Goal: Check status: Check status

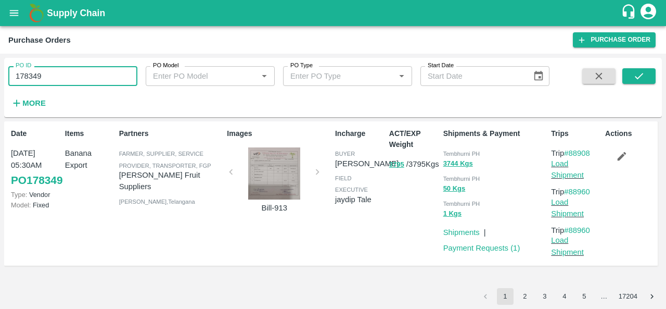
click at [78, 71] on input "178349" at bounding box center [72, 76] width 129 height 20
drag, startPoint x: 0, startPoint y: 0, endPoint x: 78, endPoint y: 71, distance: 105.4
click at [78, 71] on input "178349" at bounding box center [72, 76] width 129 height 20
click at [645, 68] on div "PO ID 177835 PO ID PO Model PO Model   * PO Type PO Type   * Start Date Start D…" at bounding box center [333, 87] width 658 height 51
click at [641, 75] on icon "submit" at bounding box center [639, 76] width 8 height 6
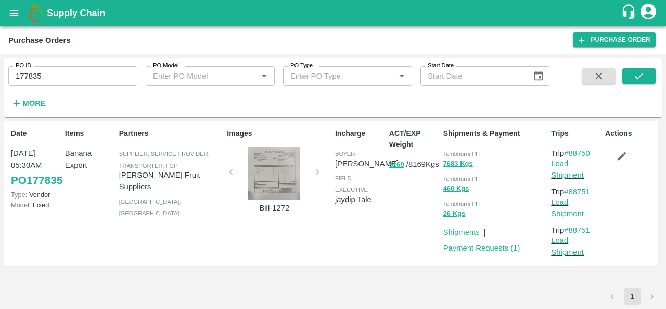
click at [443, 154] on span "Tembhurni PH" at bounding box center [461, 153] width 37 height 6
copy div "Tembhurni PH 7683 Kgs"
click at [67, 75] on input "177835" at bounding box center [72, 76] width 129 height 20
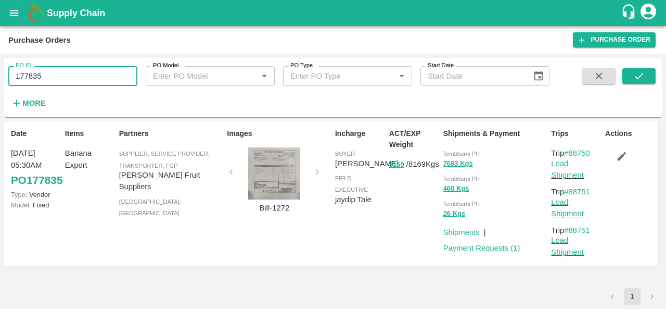
click at [67, 75] on input "177835" at bounding box center [72, 76] width 129 height 20
paste input "text"
click at [636, 72] on icon "submit" at bounding box center [638, 75] width 11 height 11
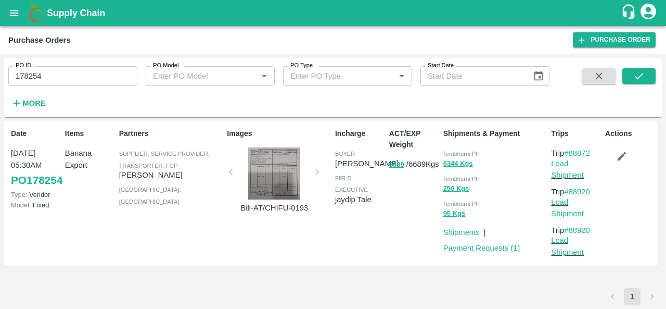
click at [450, 153] on span "Tembhurni PH" at bounding box center [461, 153] width 37 height 6
copy div "Tembhurni PH 6344 Kgs"
click at [79, 78] on input "178254" at bounding box center [72, 76] width 129 height 20
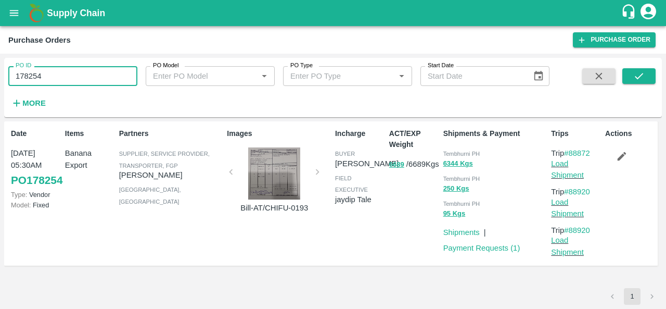
click at [79, 78] on input "178254" at bounding box center [72, 76] width 129 height 20
paste input "text"
click at [632, 69] on button "submit" at bounding box center [639, 76] width 33 height 16
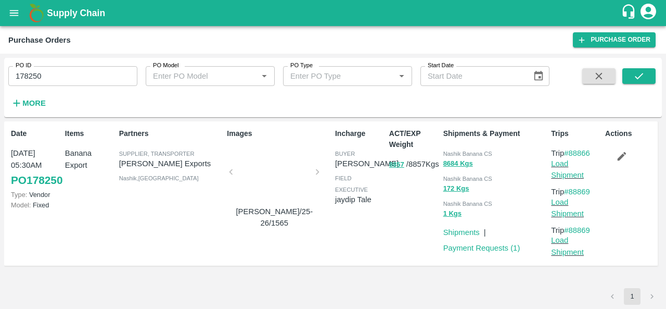
click at [446, 153] on span "Nashik Banana CS" at bounding box center [467, 153] width 49 height 6
copy div "Nashik Banana CS 8684 Kgs"
click at [95, 78] on input "178250" at bounding box center [72, 76] width 129 height 20
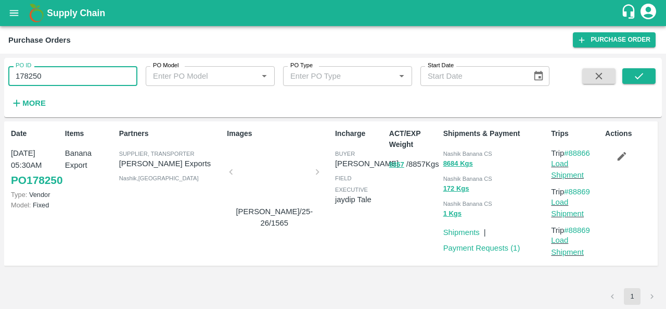
click at [95, 78] on input "178250" at bounding box center [72, 76] width 129 height 20
paste input "text"
click at [640, 69] on button "submit" at bounding box center [639, 76] width 33 height 16
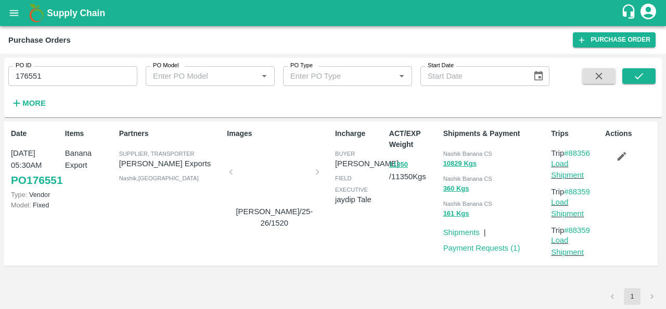
click at [455, 153] on span "Nashik Banana CS" at bounding box center [467, 153] width 49 height 6
copy div "Nashik Banana CS 10829 Kgs"
click at [81, 78] on input "176551" at bounding box center [72, 76] width 129 height 20
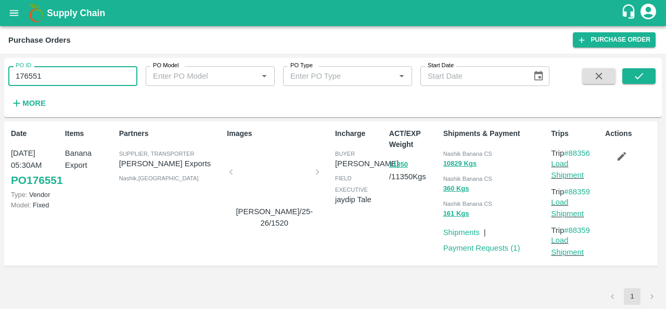
click at [81, 78] on input "176551" at bounding box center [72, 76] width 129 height 20
paste input "text"
click at [640, 73] on icon "submit" at bounding box center [638, 75] width 11 height 11
click at [453, 152] on span "Nashik Banana CS" at bounding box center [467, 153] width 49 height 6
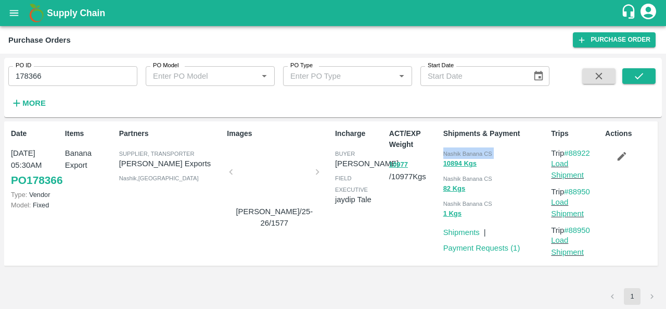
click at [453, 152] on span "Nashik Banana CS" at bounding box center [467, 153] width 49 height 6
copy div "Nashik Banana CS 10894 Kgs"
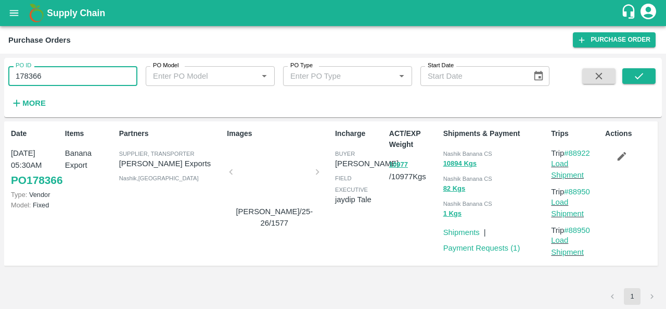
click at [77, 71] on input "178366" at bounding box center [72, 76] width 129 height 20
paste input "text"
click at [639, 71] on icon "submit" at bounding box center [638, 75] width 11 height 11
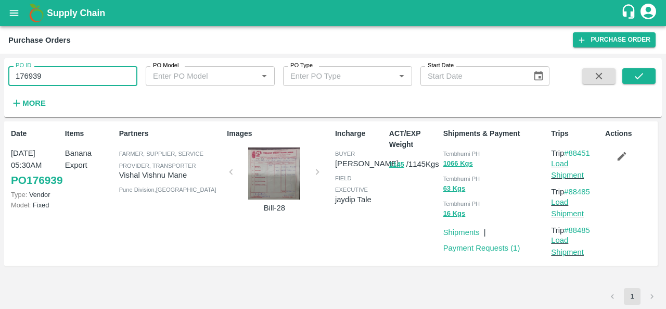
click at [117, 79] on input "176939" at bounding box center [72, 76] width 129 height 20
paste input "text"
click at [640, 81] on icon "submit" at bounding box center [638, 75] width 11 height 11
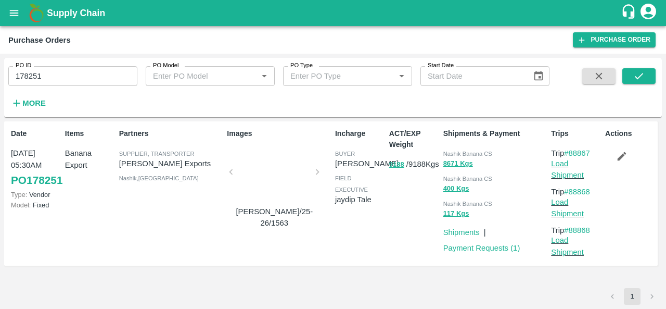
click at [451, 153] on span "Nashik Banana CS" at bounding box center [467, 153] width 49 height 6
copy div "Nashik Banana CS 8671 Kgs"
click at [105, 73] on input "178251" at bounding box center [72, 76] width 129 height 20
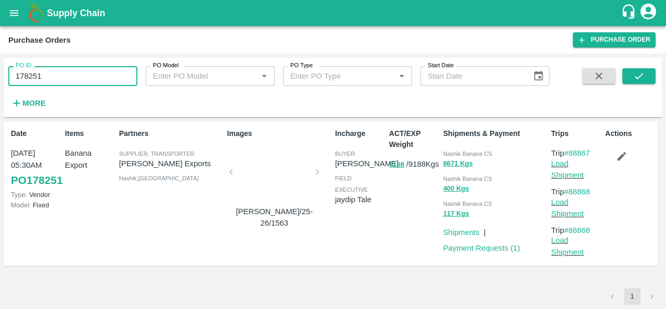
click at [105, 73] on input "178251" at bounding box center [72, 76] width 129 height 20
paste input "text"
click at [638, 77] on icon "submit" at bounding box center [638, 75] width 11 height 11
click at [460, 149] on div "Nashik Banana CS" at bounding box center [495, 152] width 104 height 11
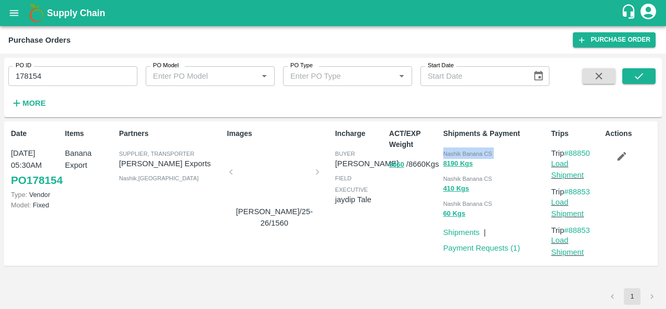
click at [460, 149] on div "Nashik Banana CS" at bounding box center [495, 152] width 104 height 11
copy div "Nashik Banana CS 8190 Kgs"
click at [92, 78] on input "178154" at bounding box center [72, 76] width 129 height 20
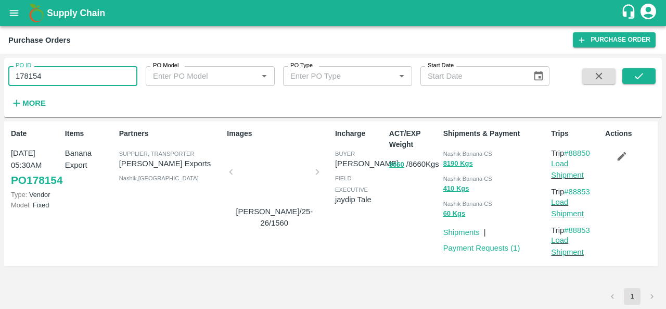
click at [92, 78] on input "178154" at bounding box center [72, 76] width 129 height 20
paste input "text"
click at [643, 75] on icon "submit" at bounding box center [638, 75] width 11 height 11
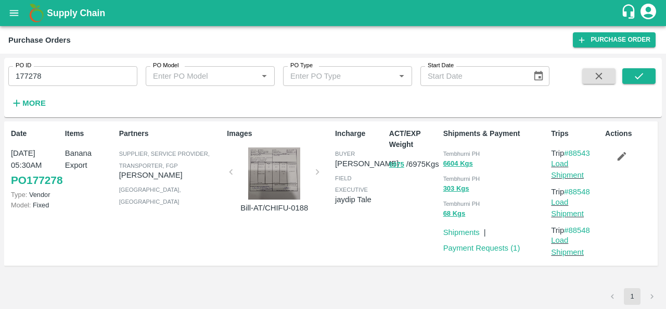
click at [453, 151] on span "Tembhurni PH" at bounding box center [461, 153] width 37 height 6
copy div "Tembhurni PH 6604 Kgs"
click at [85, 79] on input "177278" at bounding box center [72, 76] width 129 height 20
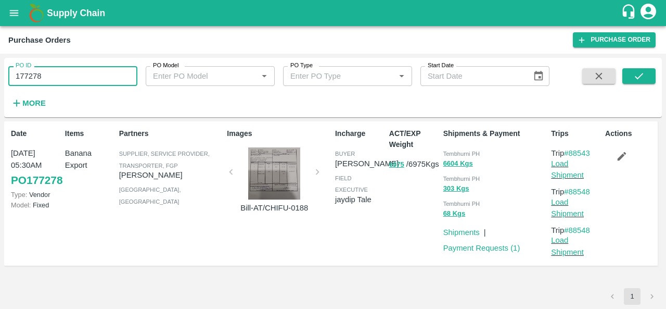
click at [85, 79] on input "177278" at bounding box center [72, 76] width 129 height 20
paste input "text"
click at [638, 74] on icon "submit" at bounding box center [638, 75] width 11 height 11
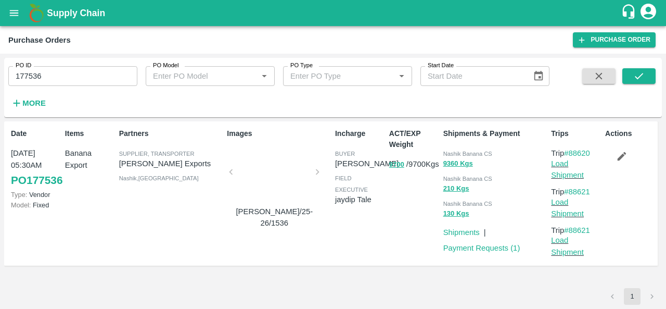
click at [451, 155] on span "Nashik Banana CS" at bounding box center [467, 153] width 49 height 6
copy div "Nashik Banana CS 9360 Kgs"
click at [116, 75] on input "177536" at bounding box center [72, 76] width 129 height 20
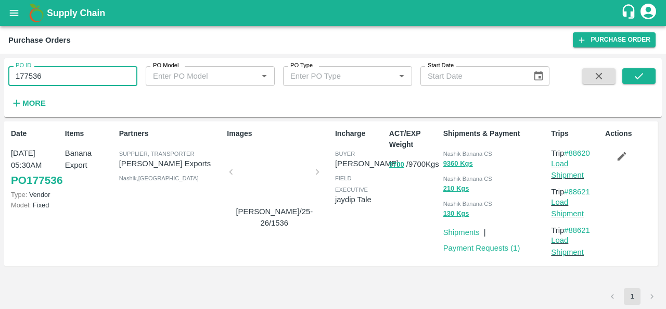
click at [116, 75] on input "177536" at bounding box center [72, 76] width 129 height 20
paste input "text"
click at [644, 70] on button "submit" at bounding box center [639, 76] width 33 height 16
click at [449, 151] on span "Nashik Banana CS" at bounding box center [467, 153] width 49 height 6
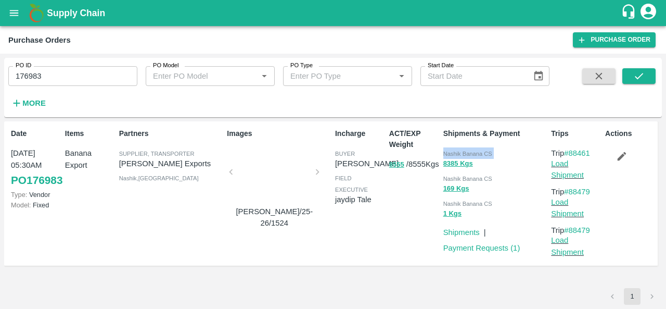
click at [449, 151] on span "Nashik Banana CS" at bounding box center [467, 153] width 49 height 6
copy div "Nashik Banana CS 8385 Kgs"
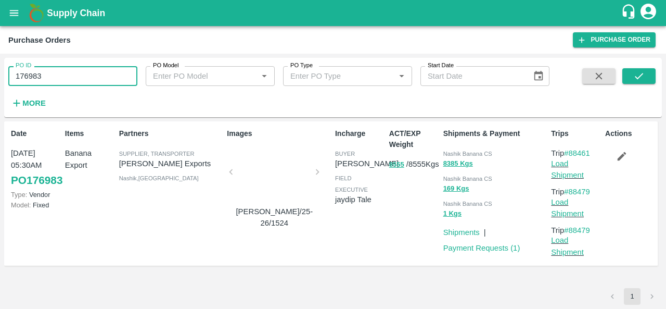
click at [78, 83] on input "176983" at bounding box center [72, 76] width 129 height 20
paste input "text"
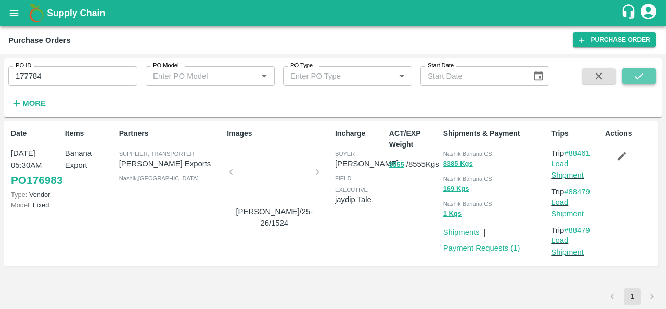
click at [634, 80] on icon "submit" at bounding box center [638, 75] width 11 height 11
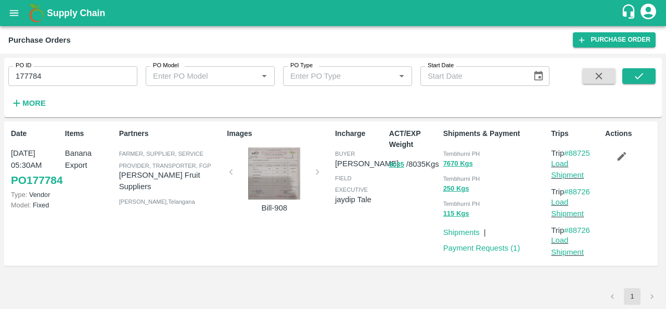
click at [445, 148] on div "Tembhurni PH" at bounding box center [495, 152] width 104 height 11
click at [86, 79] on input "177784" at bounding box center [72, 76] width 129 height 20
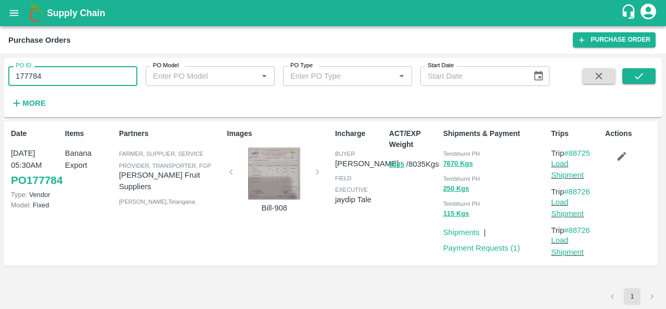
paste input "text"
click at [631, 81] on button "submit" at bounding box center [639, 76] width 33 height 16
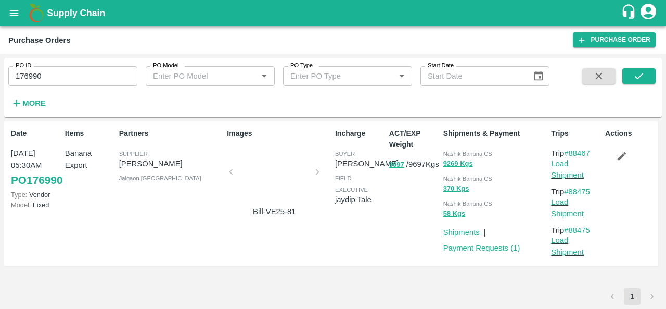
click at [454, 155] on span "Nashik Banana CS" at bounding box center [467, 153] width 49 height 6
click at [80, 75] on input "176990" at bounding box center [72, 76] width 129 height 20
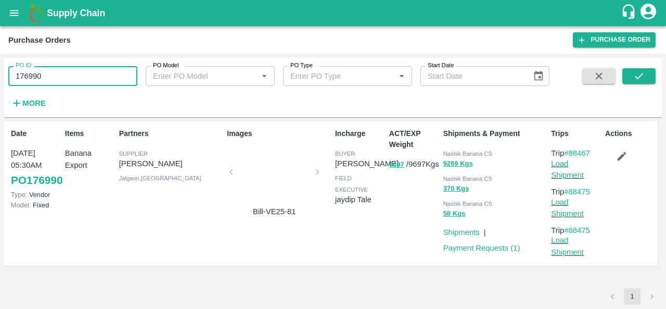
paste input "text"
click at [644, 74] on icon "submit" at bounding box center [638, 75] width 11 height 11
click at [448, 154] on span "Nashik Banana CS" at bounding box center [467, 153] width 49 height 6
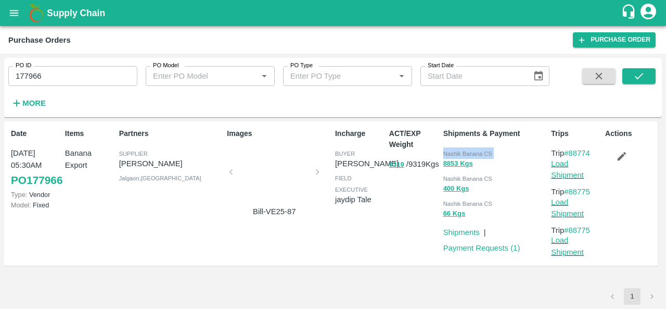
click at [448, 154] on span "Nashik Banana CS" at bounding box center [467, 153] width 49 height 6
click at [73, 76] on input "177966" at bounding box center [72, 76] width 129 height 20
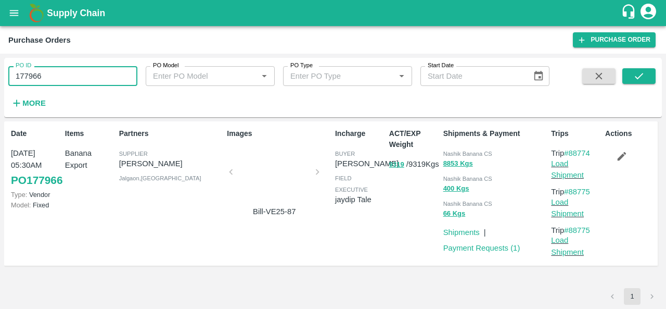
click at [73, 76] on input "177966" at bounding box center [72, 76] width 129 height 20
paste input "text"
click at [646, 76] on button "submit" at bounding box center [639, 76] width 33 height 16
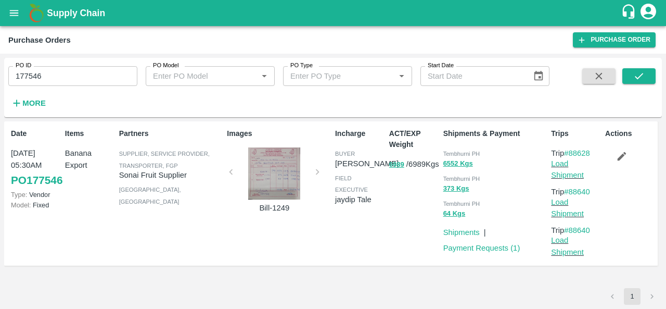
click at [447, 150] on span "Tembhurni PH" at bounding box center [461, 153] width 37 height 6
click at [73, 83] on input "177546" at bounding box center [72, 76] width 129 height 20
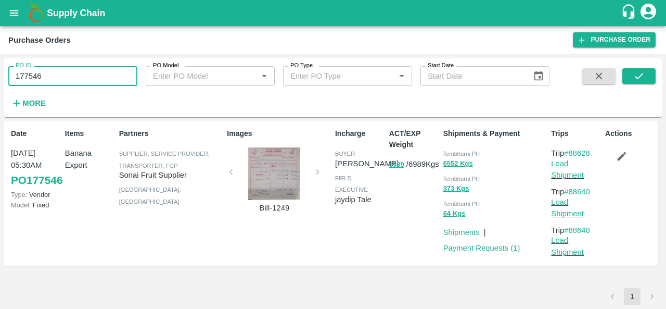
paste input "text"
click at [651, 74] on button "submit" at bounding box center [639, 76] width 33 height 16
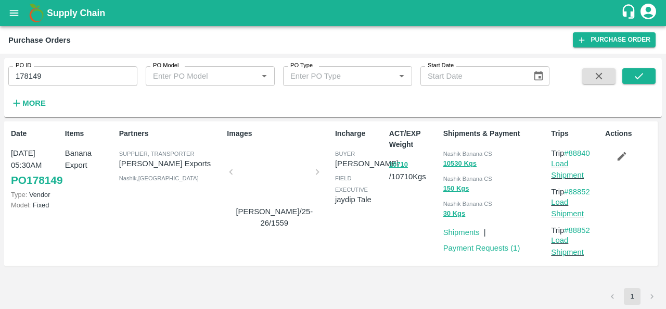
click at [451, 149] on div "Nashik Banana CS" at bounding box center [495, 152] width 104 height 11
click at [82, 66] on input "178149" at bounding box center [72, 76] width 129 height 20
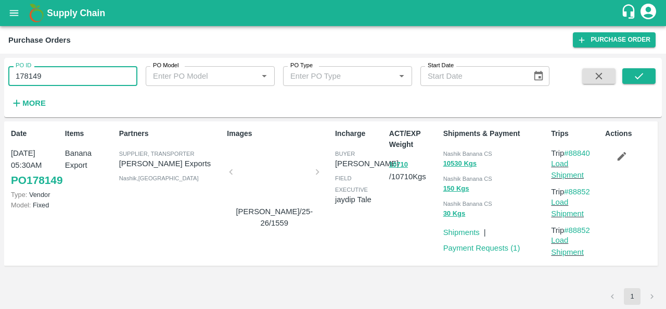
paste input "text"
click at [629, 80] on button "submit" at bounding box center [639, 76] width 33 height 16
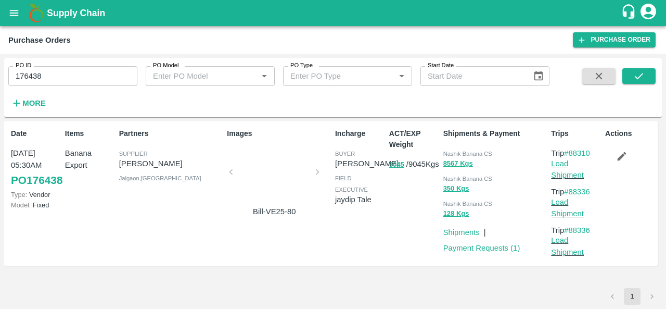
click at [454, 153] on span "Nashik Banana CS" at bounding box center [467, 153] width 49 height 6
click at [55, 79] on input "176438" at bounding box center [72, 76] width 129 height 20
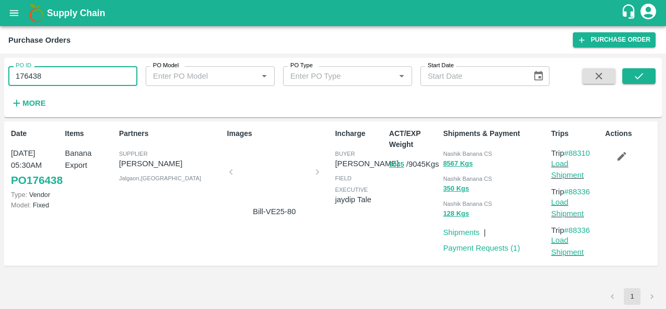
paste input "text"
click at [631, 75] on button "submit" at bounding box center [639, 76] width 33 height 16
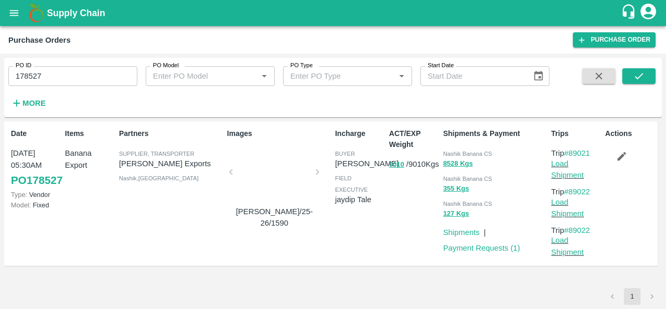
click at [446, 153] on span "Nashik Banana CS" at bounding box center [467, 153] width 49 height 6
click at [77, 68] on input "178527" at bounding box center [72, 76] width 129 height 20
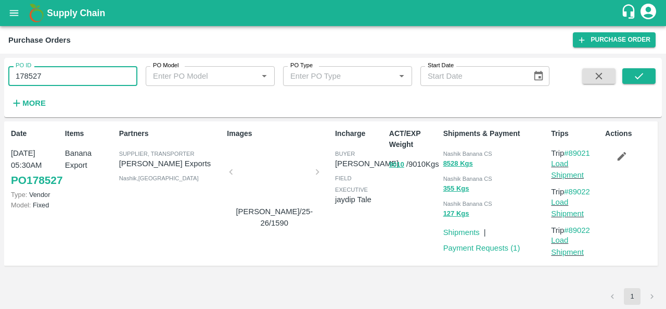
paste input "text"
click at [640, 81] on icon "submit" at bounding box center [638, 75] width 11 height 11
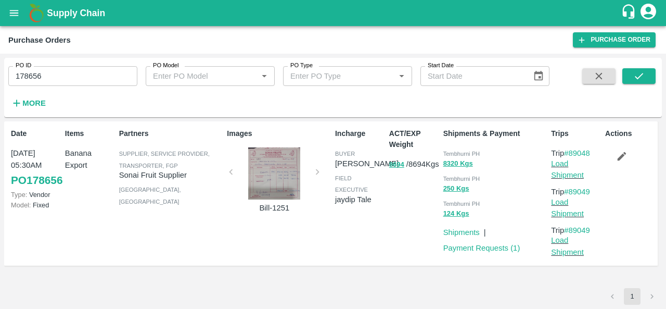
click at [449, 148] on div "Tembhurni PH" at bounding box center [495, 152] width 104 height 11
click at [67, 73] on input "178656" at bounding box center [72, 76] width 129 height 20
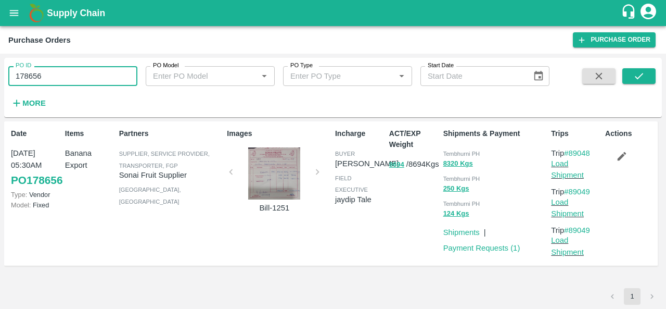
paste input "text"
click at [630, 79] on button "submit" at bounding box center [639, 76] width 33 height 16
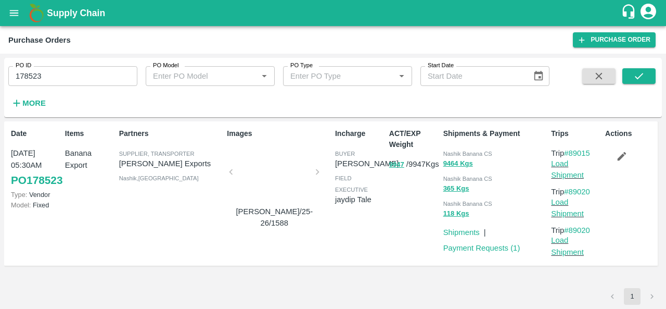
click at [451, 151] on span "Nashik Banana CS" at bounding box center [467, 153] width 49 height 6
click at [110, 73] on input "178523" at bounding box center [72, 76] width 129 height 20
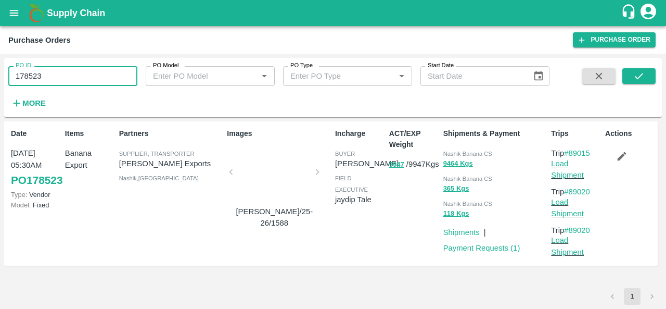
paste input "text"
click at [639, 80] on icon "submit" at bounding box center [638, 75] width 11 height 11
click at [458, 150] on span "Nashik Banana CS" at bounding box center [467, 153] width 49 height 6
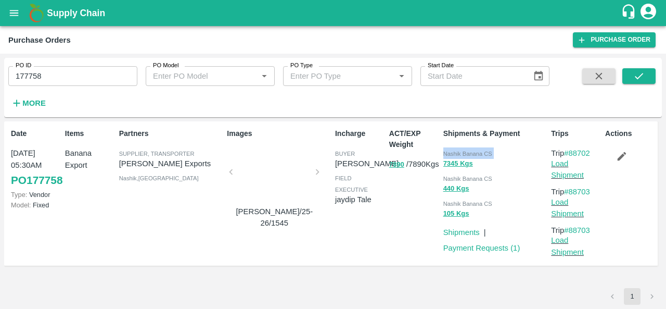
click at [458, 150] on span "Nashik Banana CS" at bounding box center [467, 153] width 49 height 6
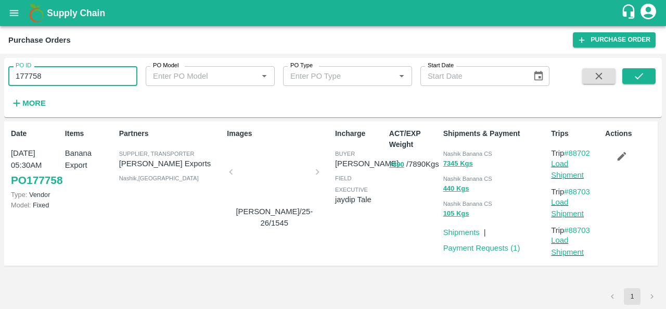
click at [103, 78] on input "177758" at bounding box center [72, 76] width 129 height 20
paste input "text"
click at [642, 70] on icon "submit" at bounding box center [638, 75] width 11 height 11
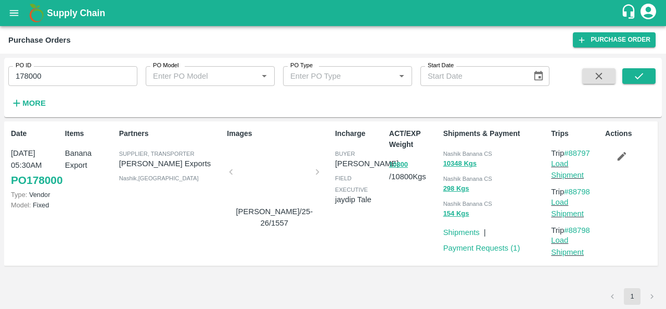
click at [455, 152] on span "Nashik Banana CS" at bounding box center [467, 153] width 49 height 6
click at [84, 70] on input "178000" at bounding box center [72, 76] width 129 height 20
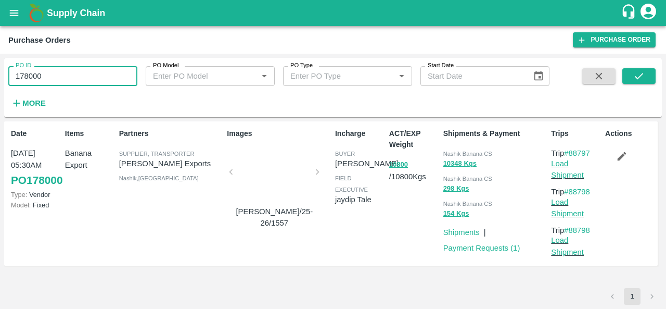
paste input "text"
click at [644, 70] on icon "submit" at bounding box center [638, 75] width 11 height 11
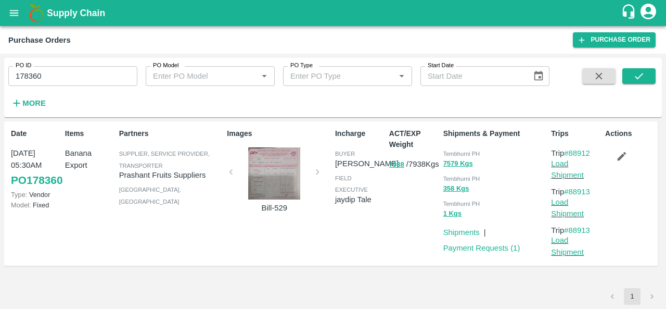
click at [447, 149] on div "Tembhurni PH" at bounding box center [495, 152] width 104 height 11
click at [109, 75] on input "178360" at bounding box center [72, 76] width 129 height 20
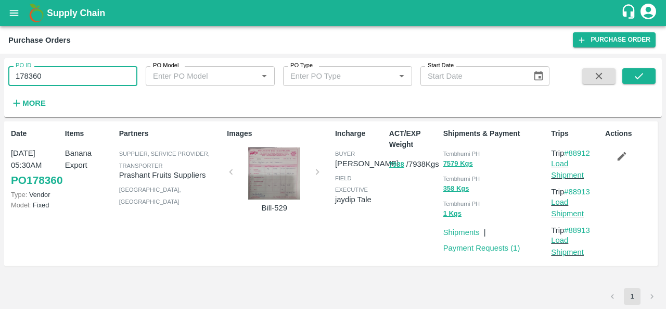
paste input "text"
click at [648, 71] on button "submit" at bounding box center [639, 76] width 33 height 16
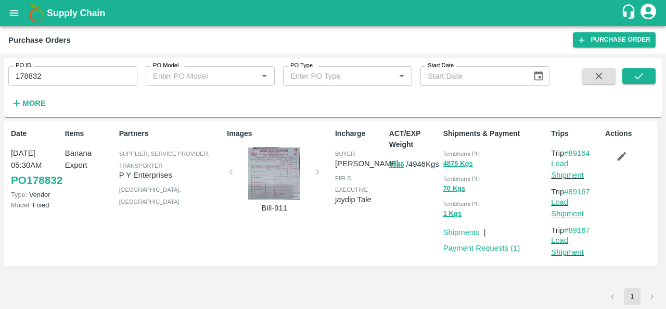
click at [449, 147] on div "Tembhurni PH" at bounding box center [495, 152] width 104 height 11
click at [397, 203] on div "ACT/EXP Weight 4946 / 4946 Kgs" at bounding box center [412, 193] width 54 height 139
click at [452, 152] on span "Tembhurni PH" at bounding box center [461, 153] width 37 height 6
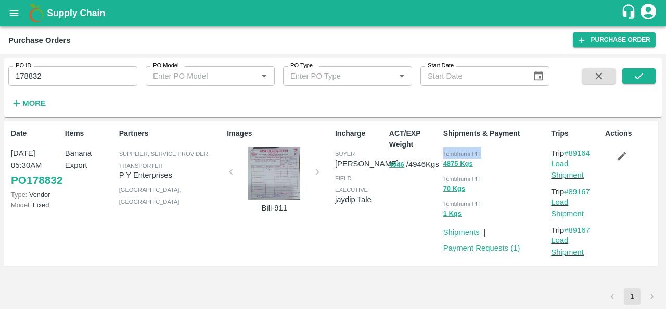
click at [452, 152] on span "Tembhurni PH" at bounding box center [461, 153] width 37 height 6
click at [110, 79] on input "178832" at bounding box center [72, 76] width 129 height 20
paste input "text"
click at [630, 79] on button "submit" at bounding box center [639, 76] width 33 height 16
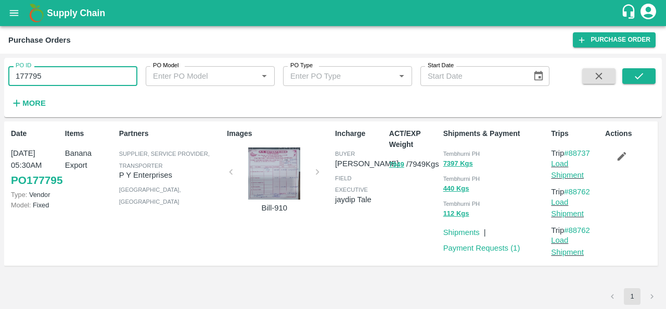
click at [63, 67] on input "177795" at bounding box center [72, 76] width 129 height 20
paste input "text"
click at [632, 78] on button "submit" at bounding box center [639, 76] width 33 height 16
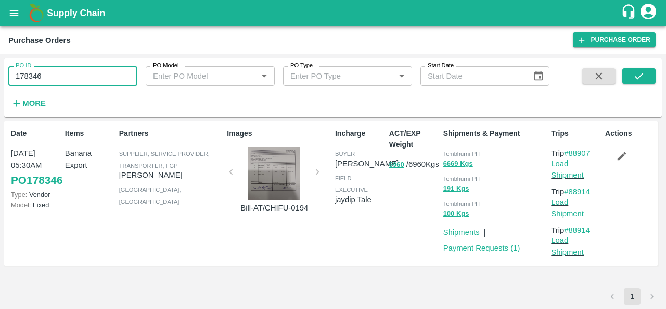
click at [86, 74] on input "178346" at bounding box center [72, 76] width 129 height 20
click at [639, 79] on icon "submit" at bounding box center [638, 75] width 11 height 11
click at [449, 149] on div "Tembhurni PH" at bounding box center [495, 152] width 104 height 11
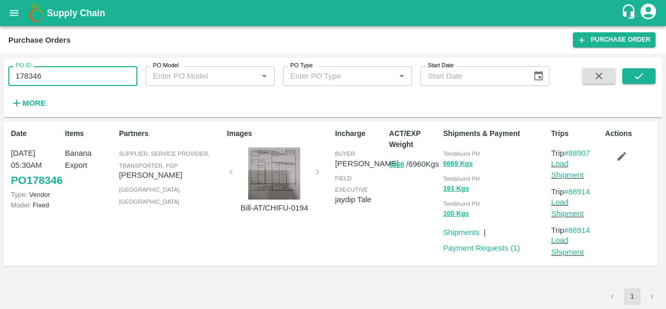
click at [110, 69] on input "178346" at bounding box center [72, 76] width 129 height 20
paste input "text"
click at [641, 71] on icon "submit" at bounding box center [638, 75] width 11 height 11
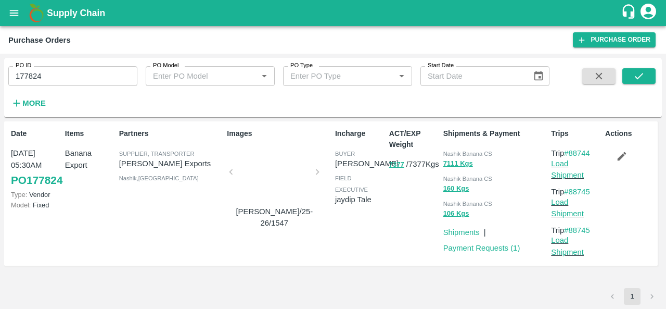
click at [449, 150] on div "Nashik Banana CS" at bounding box center [495, 152] width 104 height 11
click at [99, 79] on input "177824" at bounding box center [72, 76] width 129 height 20
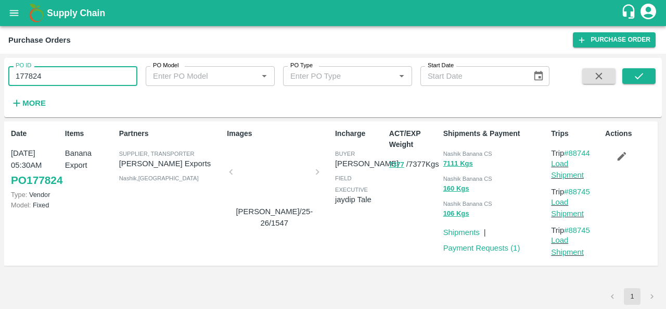
paste input "text"
click at [636, 69] on button "submit" at bounding box center [639, 76] width 33 height 16
click at [388, 238] on div "ACT/EXP Weight 9977 / 9977 Kgs" at bounding box center [412, 193] width 54 height 139
click at [457, 154] on span "Nashik Banana CS" at bounding box center [467, 153] width 49 height 6
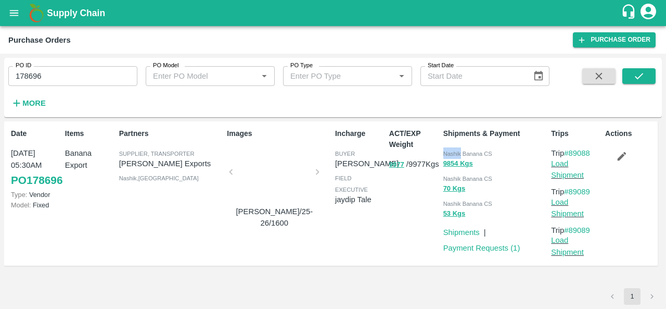
click at [457, 154] on span "Nashik Banana CS" at bounding box center [467, 153] width 49 height 6
click at [102, 79] on input "178696" at bounding box center [72, 76] width 129 height 20
paste input "text"
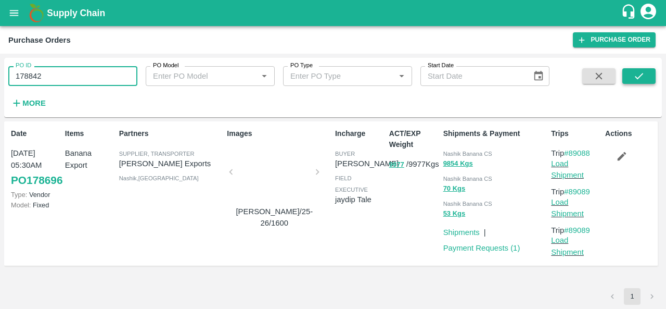
type input "178842"
click at [640, 77] on icon "submit" at bounding box center [639, 76] width 8 height 6
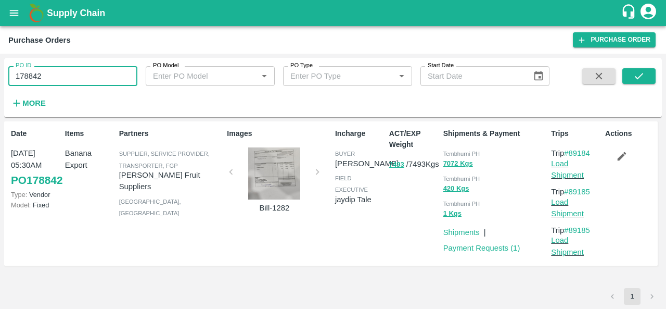
click at [76, 77] on input "178842" at bounding box center [72, 76] width 129 height 20
click at [456, 149] on div "Tembhurni PH" at bounding box center [495, 152] width 104 height 11
